Goal: Information Seeking & Learning: Learn about a topic

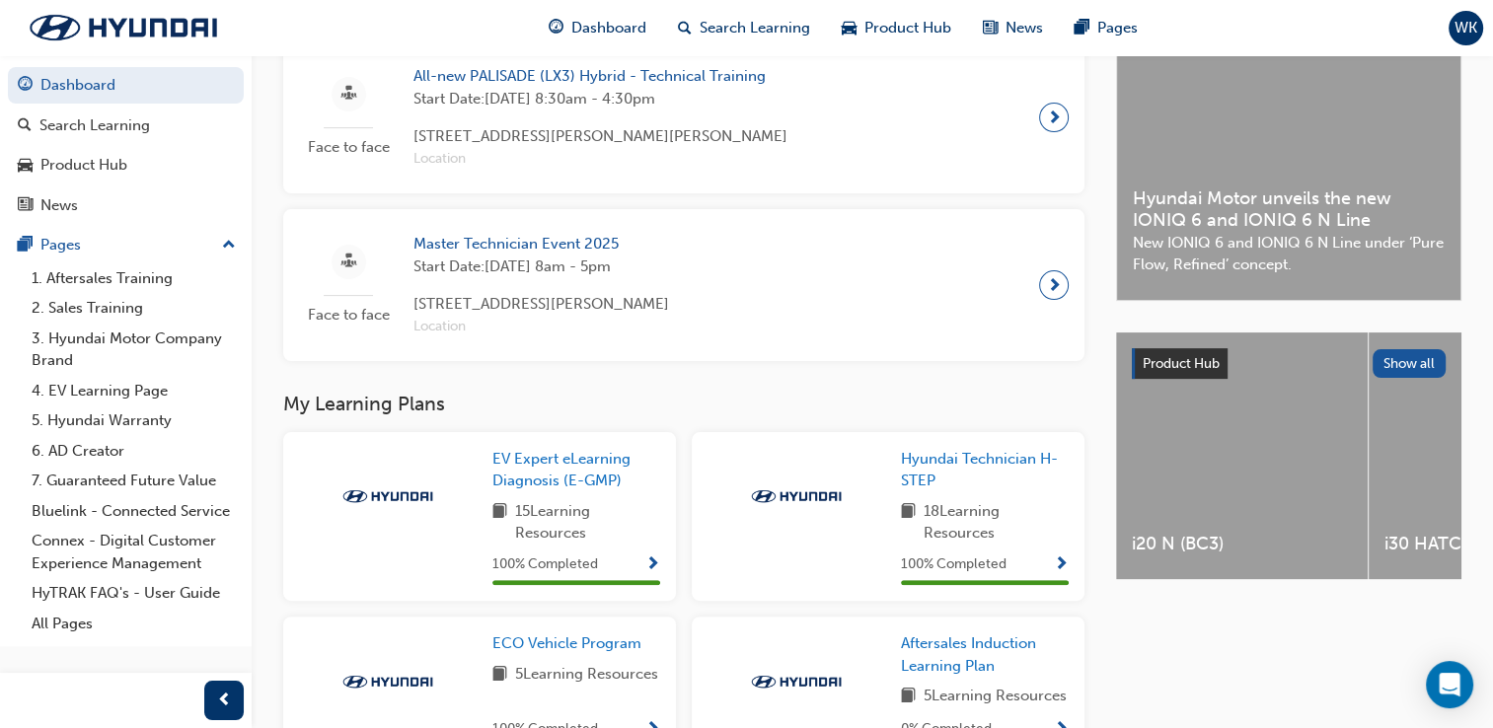
scroll to position [615, 0]
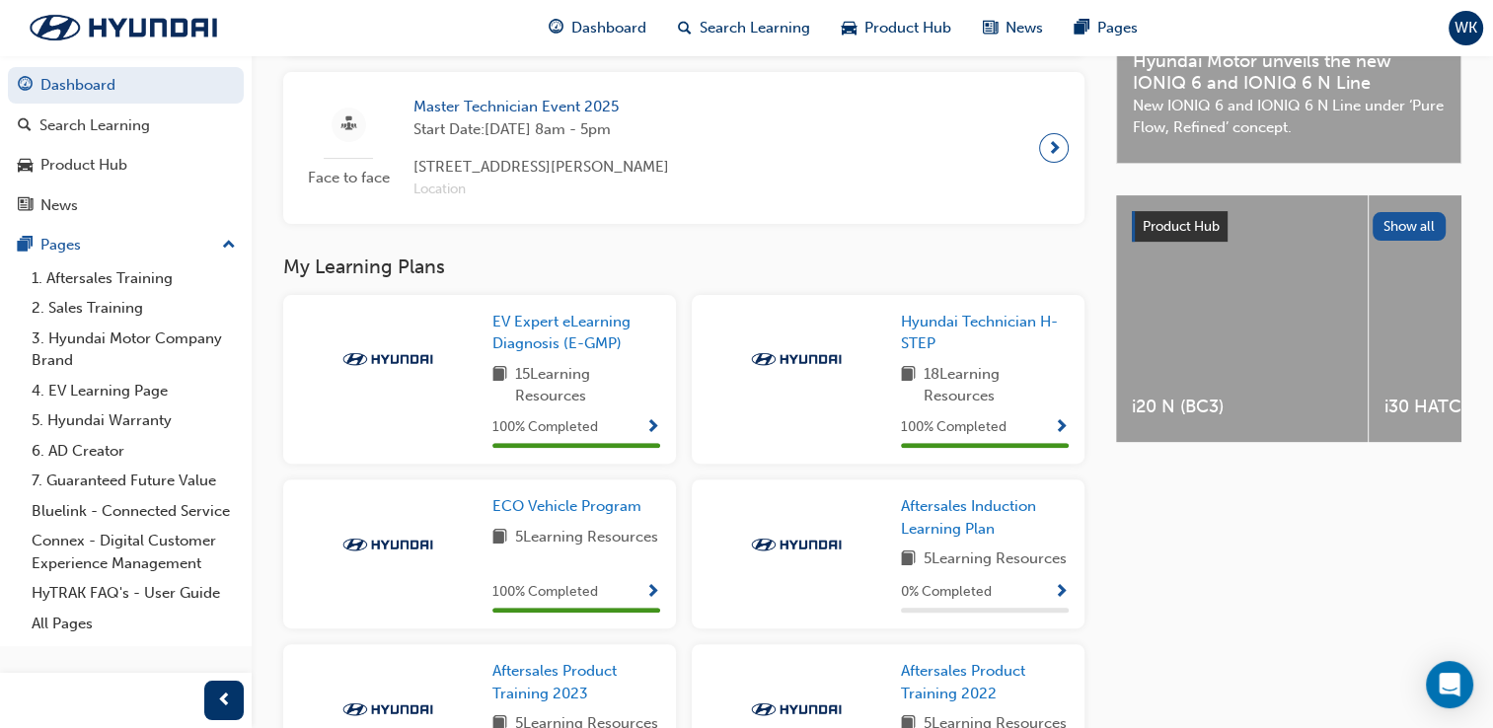
click at [1061, 433] on span "Show Progress" at bounding box center [1061, 428] width 15 height 18
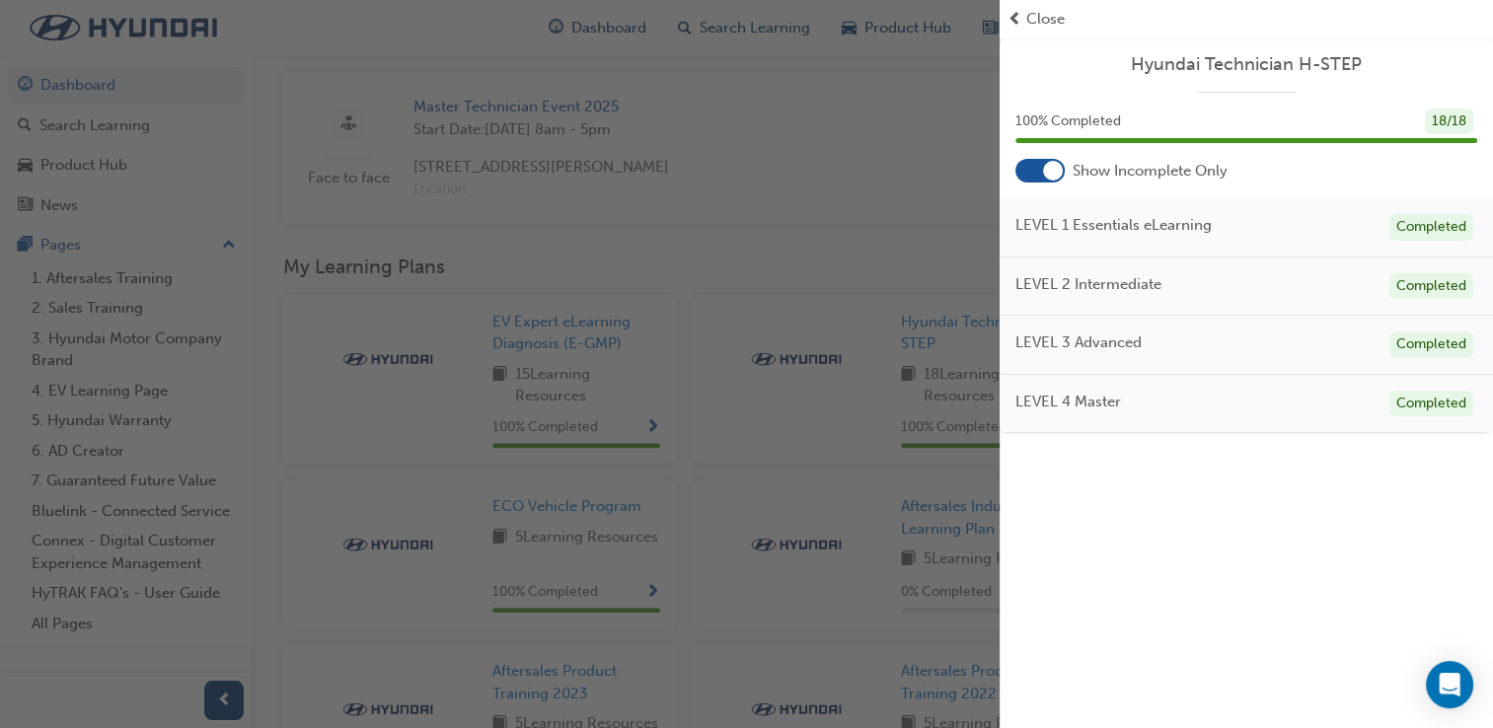
click at [1050, 165] on div at bounding box center [1053, 171] width 20 height 20
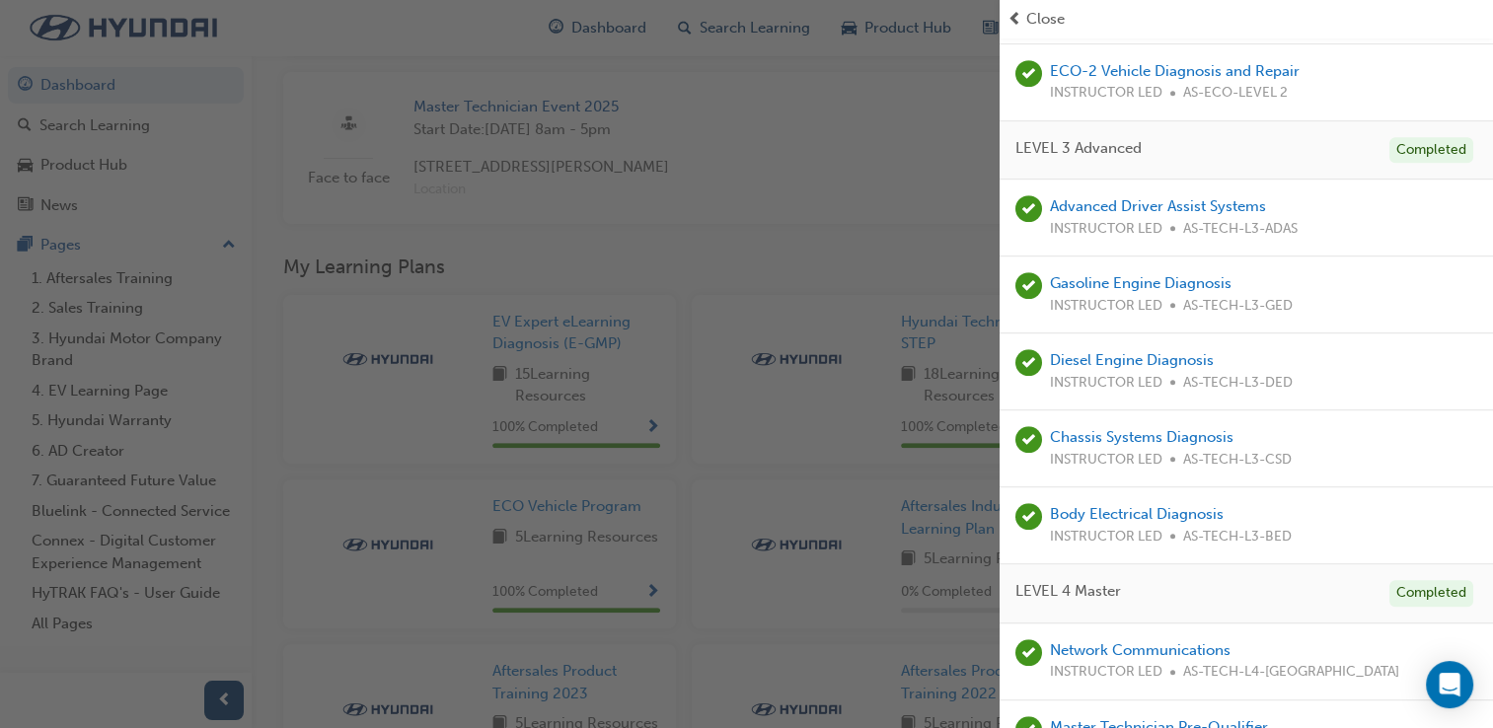
scroll to position [888, 0]
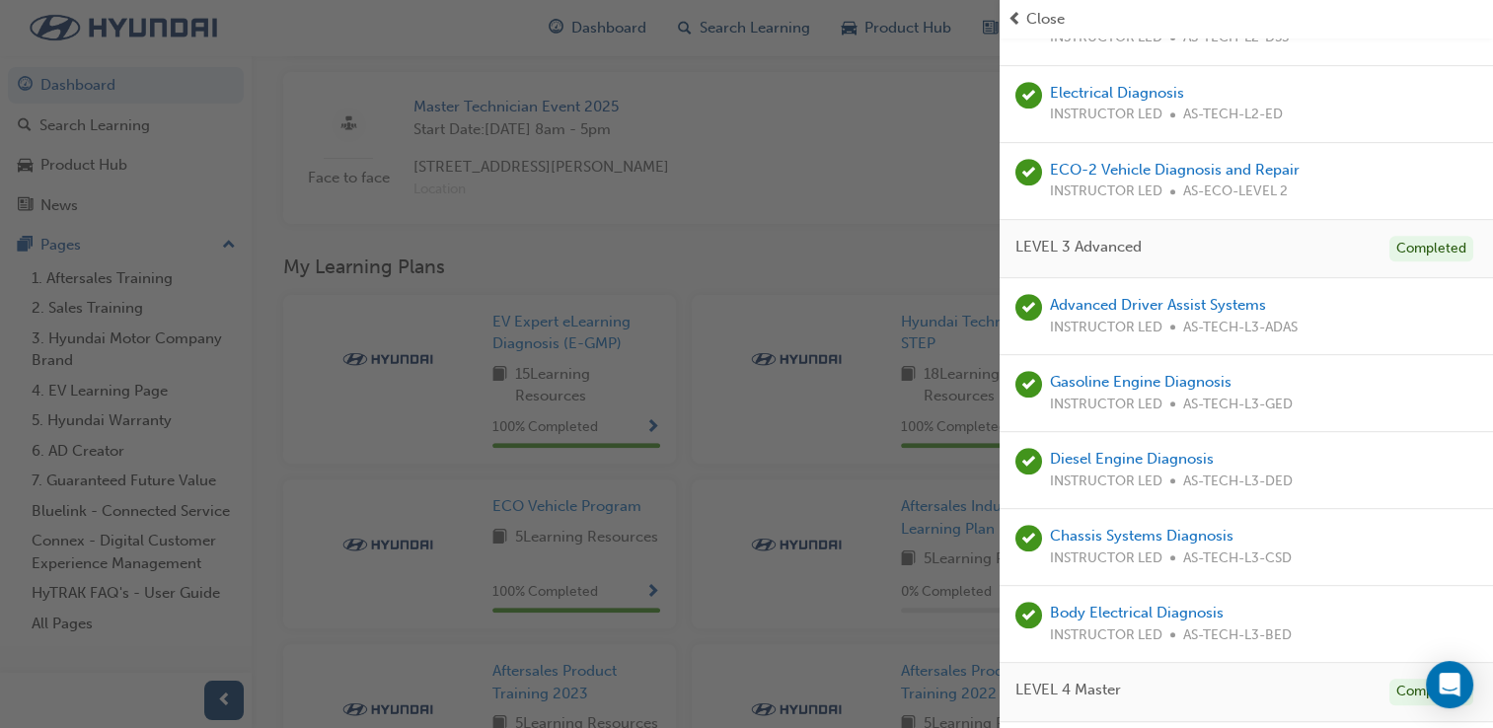
click at [1136, 317] on span "INSTRUCTOR LED" at bounding box center [1106, 328] width 112 height 23
click at [1140, 304] on link "Advanced Driver Assist Systems" at bounding box center [1158, 305] width 216 height 18
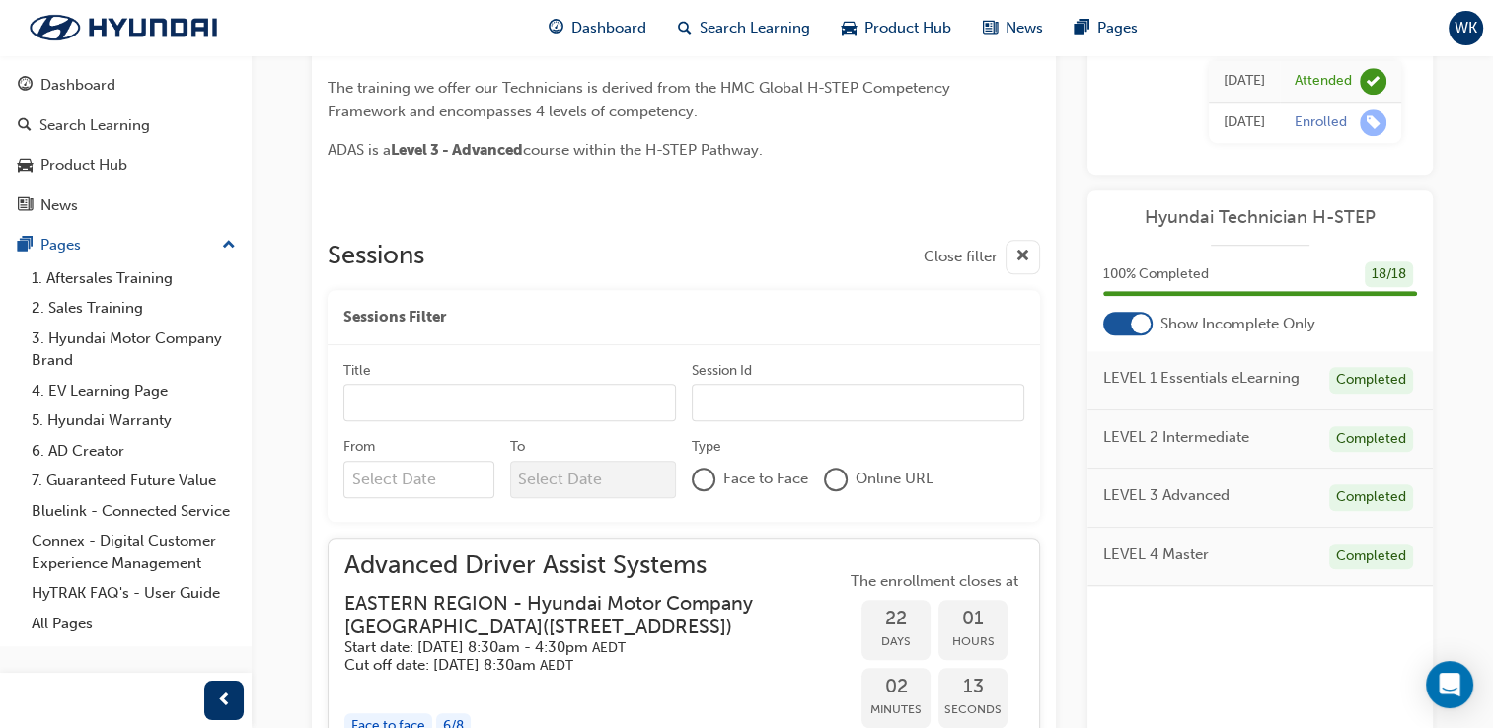
scroll to position [1339, 0]
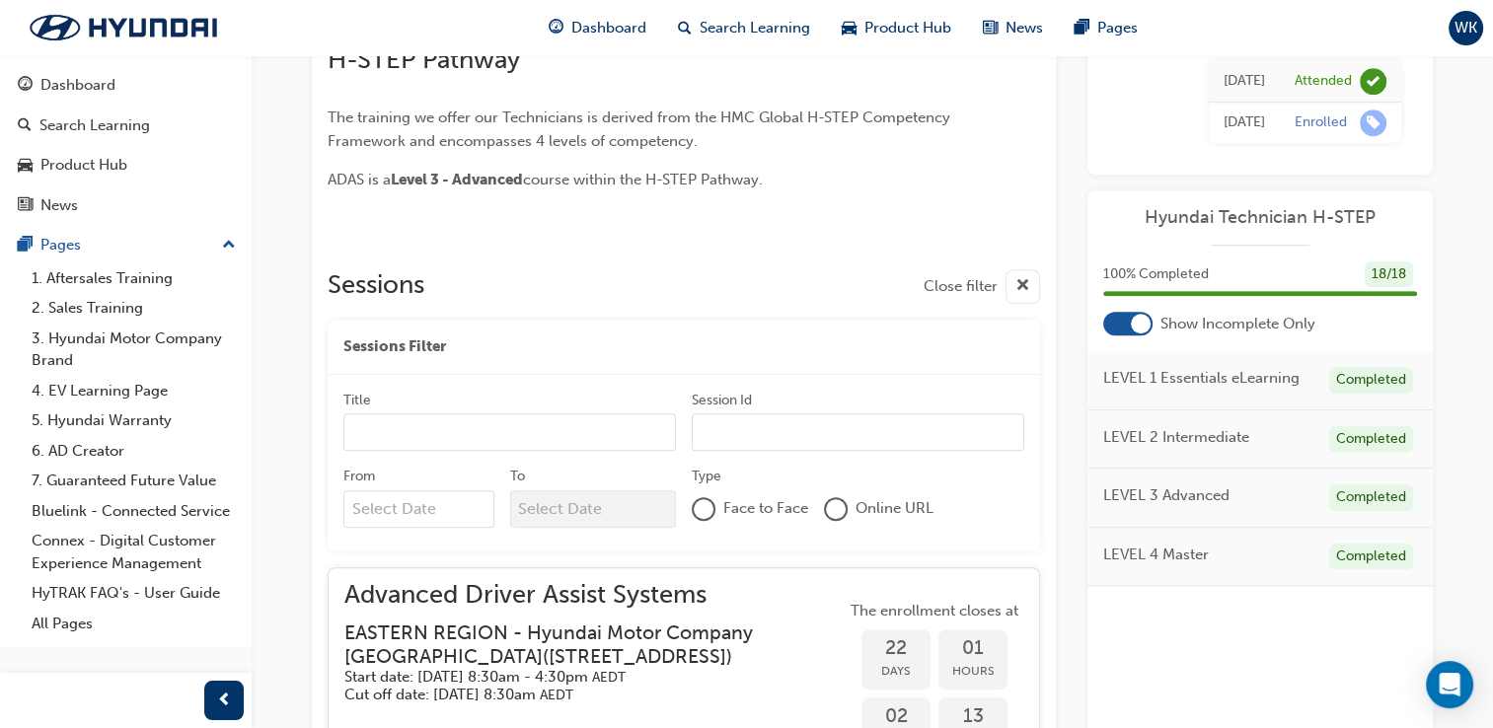
click at [1133, 330] on div at bounding box center [1127, 324] width 49 height 24
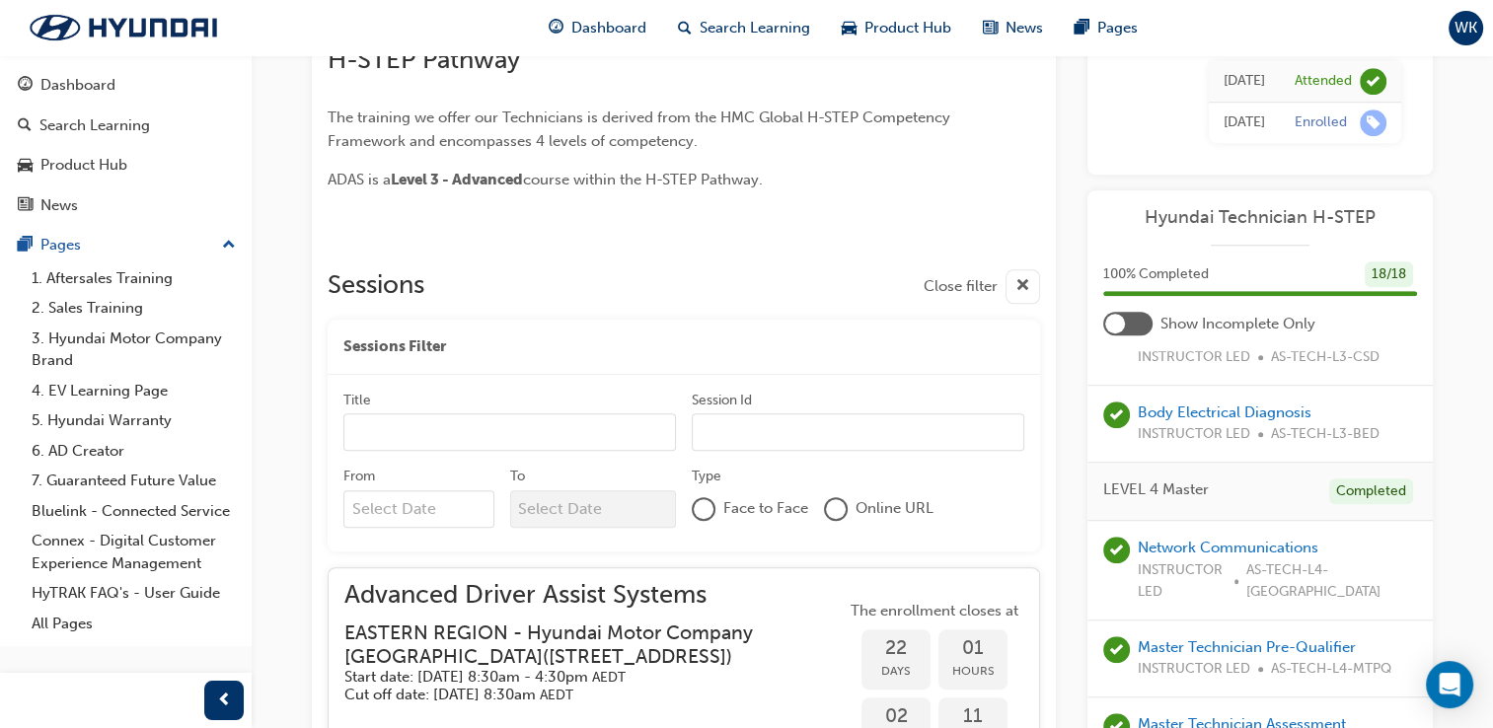
scroll to position [1309, 0]
click at [1173, 545] on link "Network Communications" at bounding box center [1227, 547] width 181 height 18
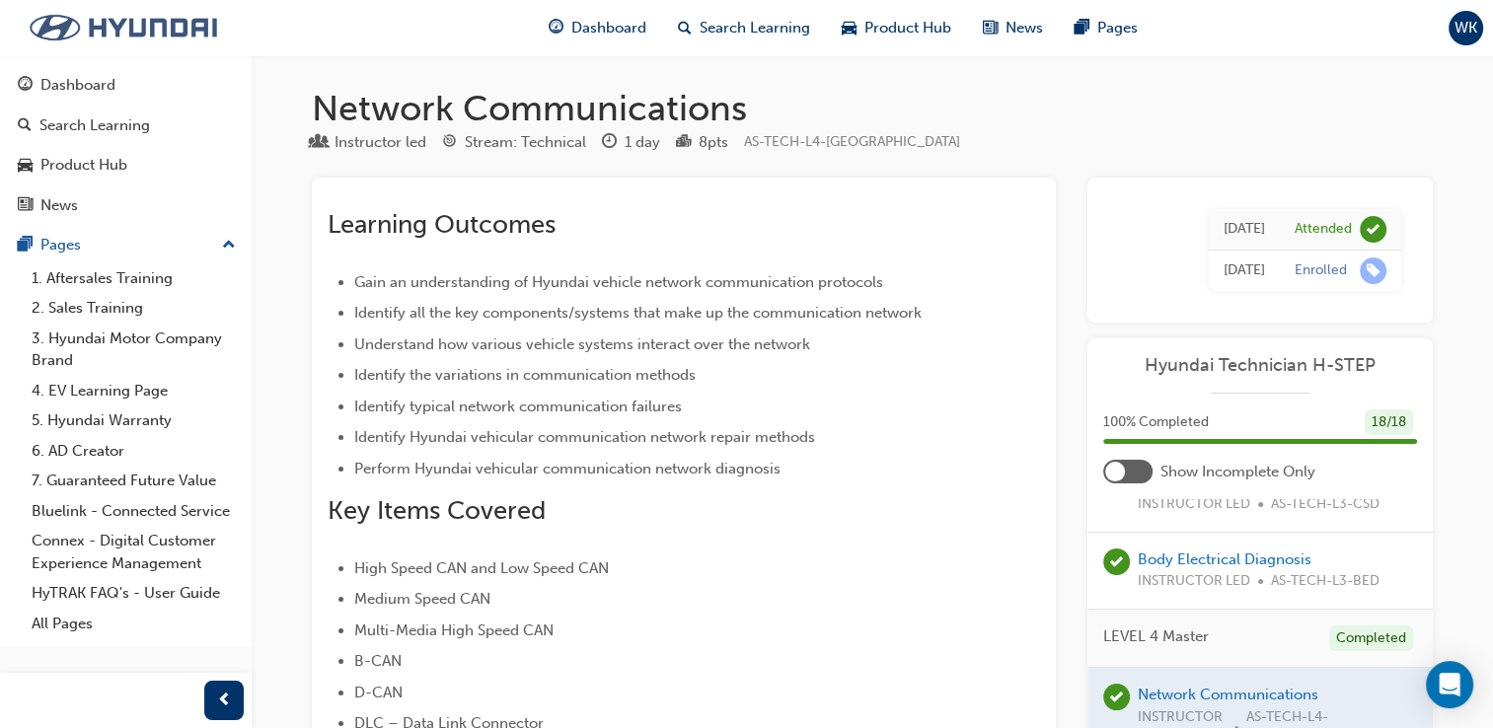
click at [190, 24] on img at bounding box center [123, 27] width 227 height 41
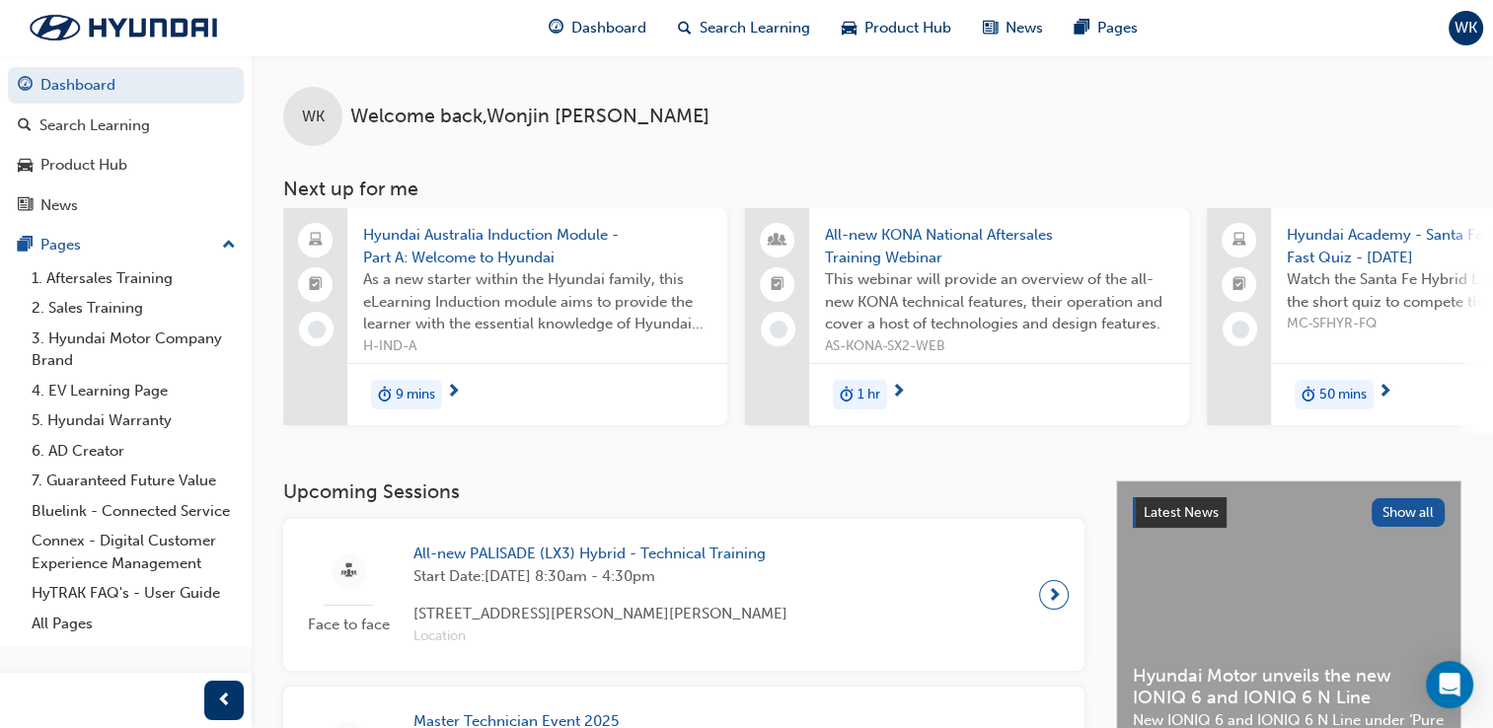
drag, startPoint x: 500, startPoint y: 442, endPoint x: 592, endPoint y: 427, distance: 92.9
click at [592, 427] on div "WK Welcome back , [PERSON_NAME] Next up for me Hyundai Australia Induction Modu…" at bounding box center [872, 267] width 1241 height 425
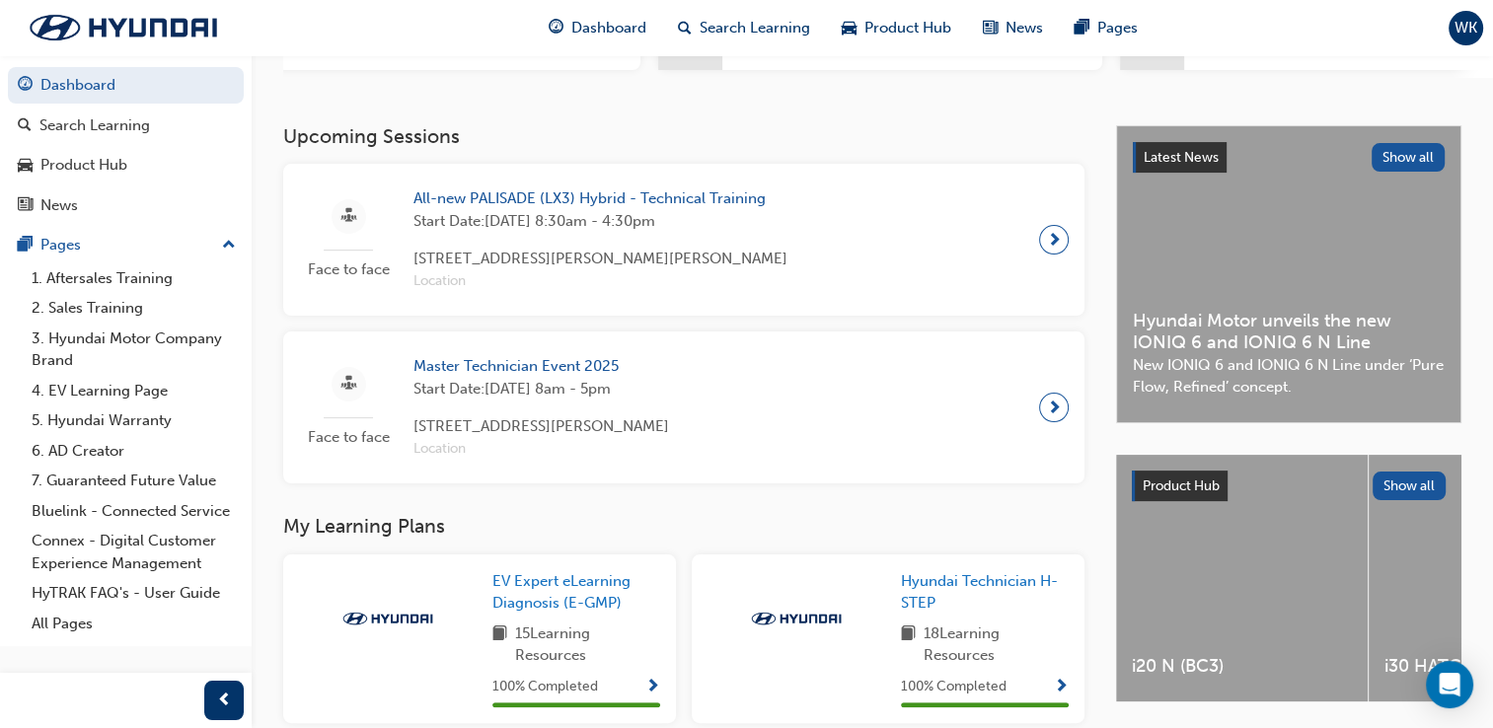
scroll to position [197, 0]
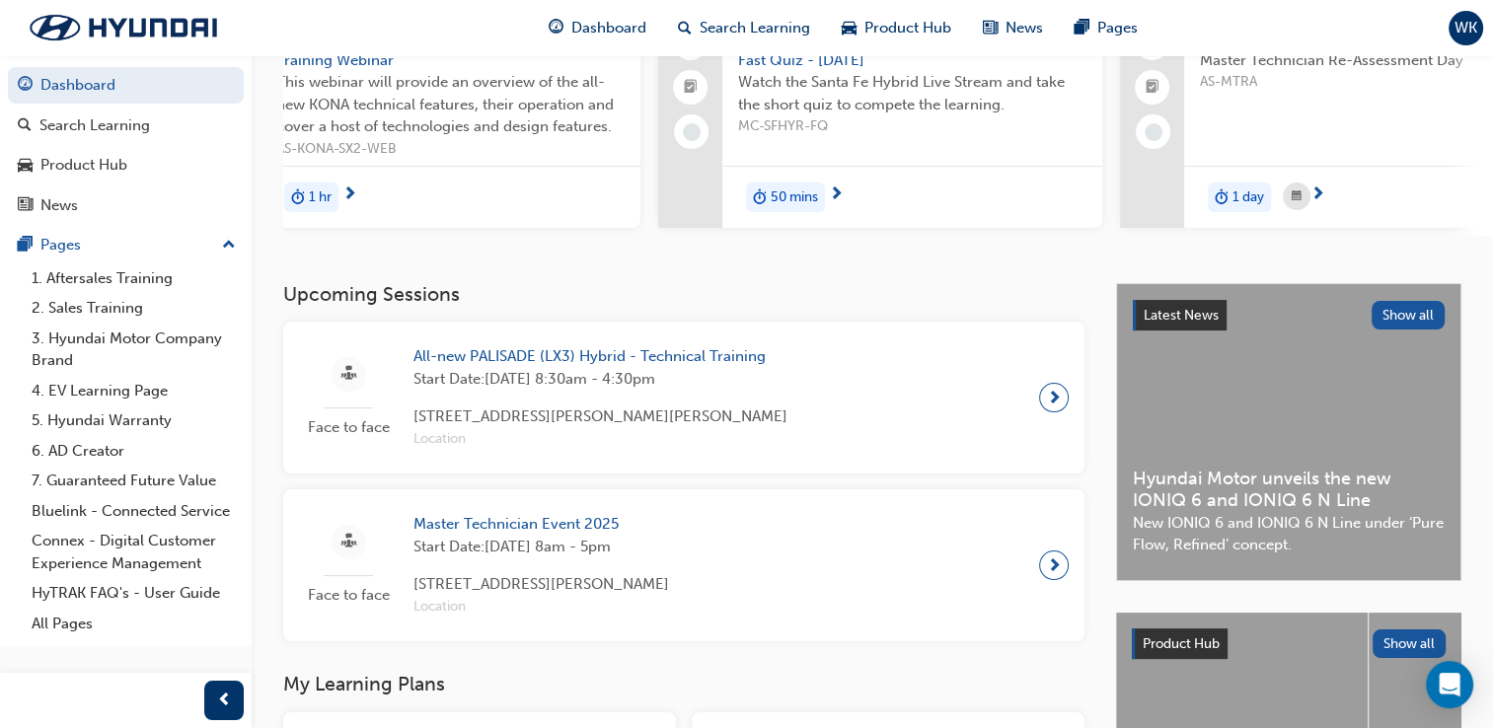
click at [676, 357] on span "All-new PALISADE (LX3) Hybrid - Technical Training" at bounding box center [600, 356] width 374 height 23
